Goal: Transaction & Acquisition: Book appointment/travel/reservation

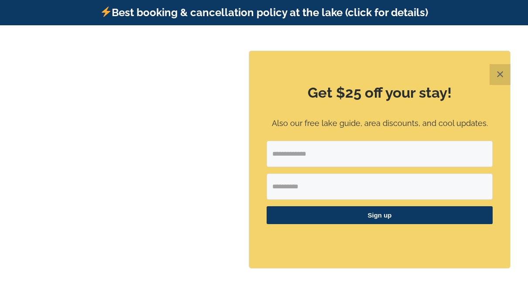
click at [499, 77] on button "✕" at bounding box center [500, 74] width 21 height 21
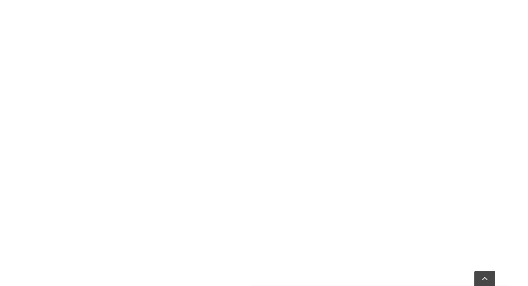
scroll to position [858, 0]
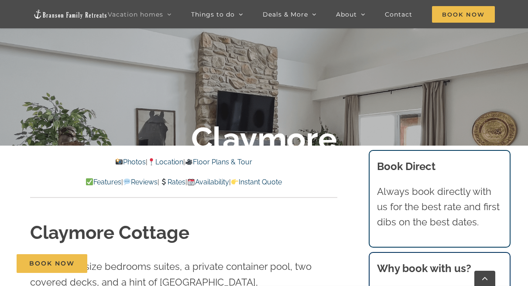
scroll to position [180, 0]
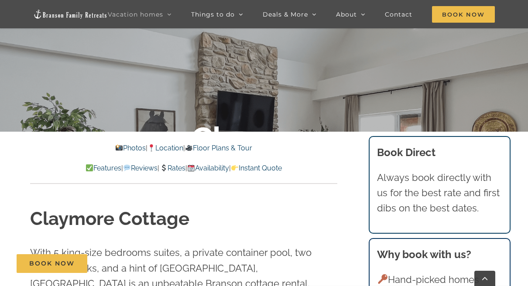
click at [178, 168] on link "Rates" at bounding box center [172, 168] width 26 height 8
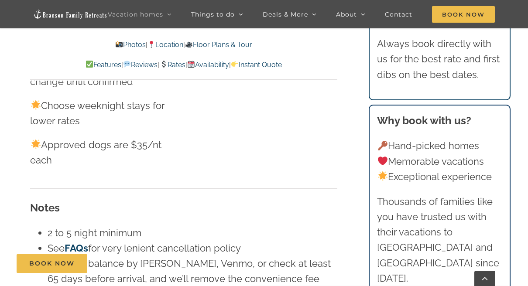
scroll to position [5449, 0]
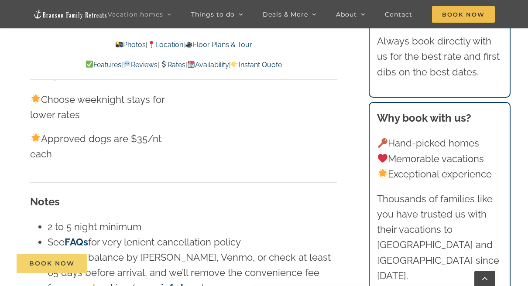
click at [46, 265] on span "Book Now" at bounding box center [51, 263] width 45 height 7
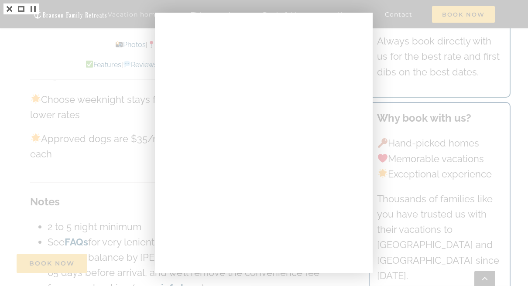
click at [30, 32] on div at bounding box center [264, 143] width 528 height 286
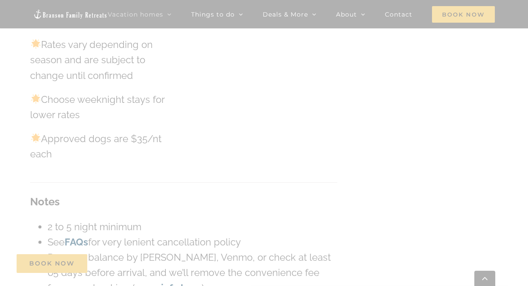
scroll to position [180, 0]
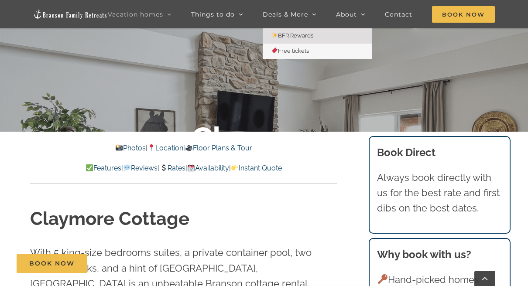
click at [303, 35] on span "BFR Rewards" at bounding box center [293, 35] width 42 height 7
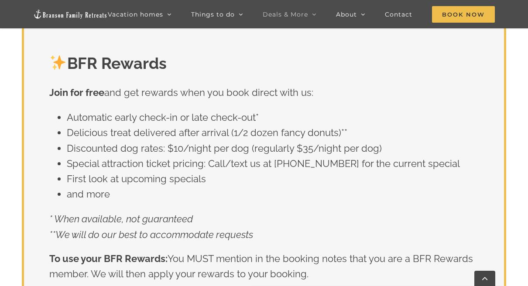
scroll to position [1413, 0]
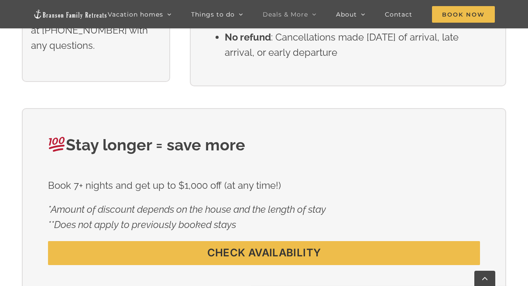
scroll to position [443, 0]
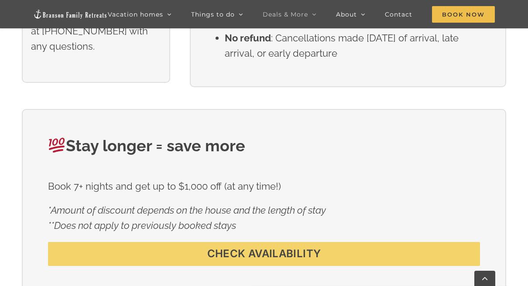
click at [288, 252] on span "CHECK AVAILABILITY" at bounding box center [263, 254] width 113 height 13
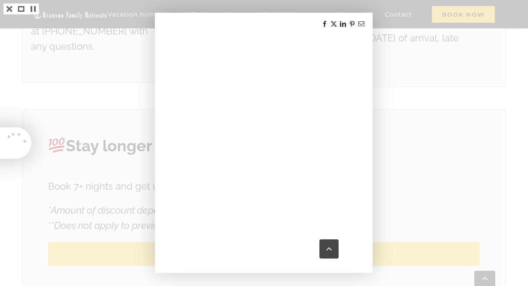
scroll to position [1467, 0]
